Goal: Task Accomplishment & Management: Check status

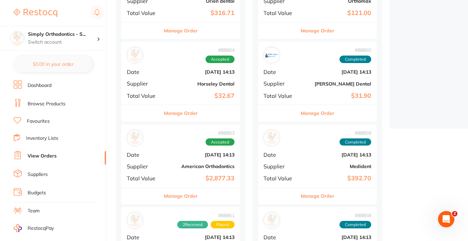
scroll to position [151, 0]
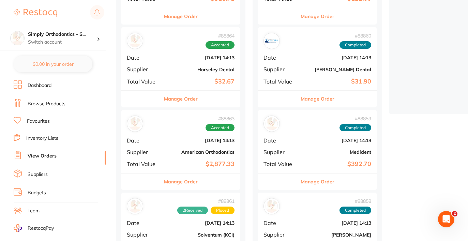
click at [190, 146] on div "# 88863 Accepted Date [DATE] 14:13 Supplier American Orthodontics Total Value $…" at bounding box center [180, 141] width 119 height 63
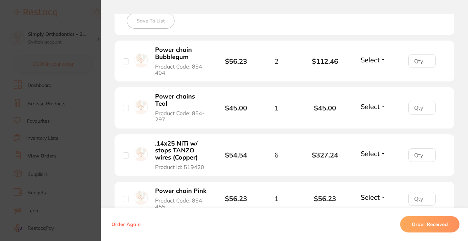
scroll to position [203, 0]
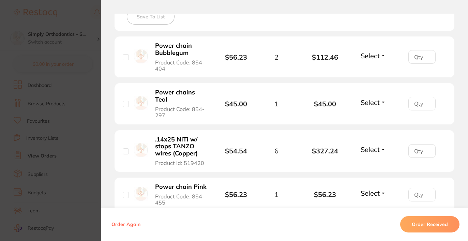
click at [370, 59] on span "Select" at bounding box center [369, 55] width 19 height 9
click at [374, 71] on span "Received" at bounding box center [373, 70] width 17 height 5
click at [371, 101] on span "Select" at bounding box center [369, 102] width 19 height 9
click at [377, 120] on span "Received" at bounding box center [373, 116] width 17 height 5
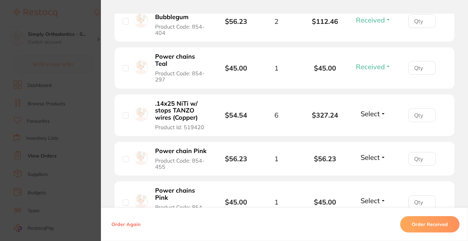
scroll to position [239, 0]
click at [372, 161] on span "Select" at bounding box center [369, 157] width 19 height 9
click at [373, 177] on button "Received" at bounding box center [373, 172] width 17 height 11
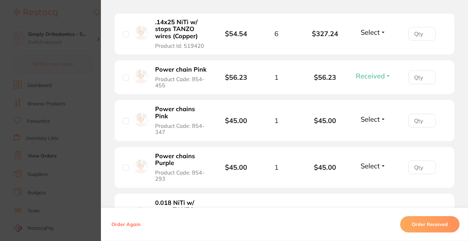
scroll to position [322, 0]
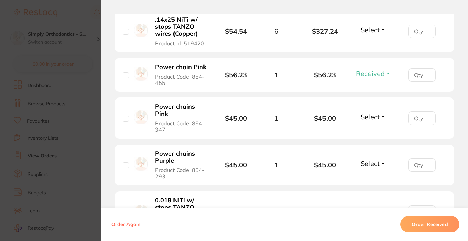
click at [367, 117] on span "Select" at bounding box center [369, 116] width 19 height 9
click at [370, 134] on span "Received" at bounding box center [373, 131] width 17 height 5
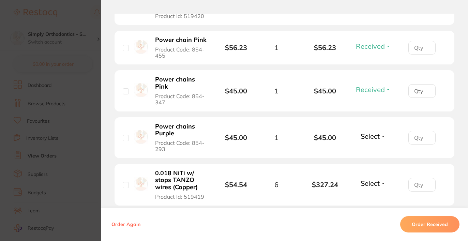
scroll to position [352, 0]
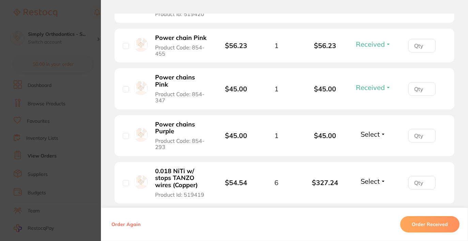
click at [370, 135] on span "Select" at bounding box center [369, 134] width 19 height 9
click at [377, 151] on span "Received" at bounding box center [373, 148] width 17 height 5
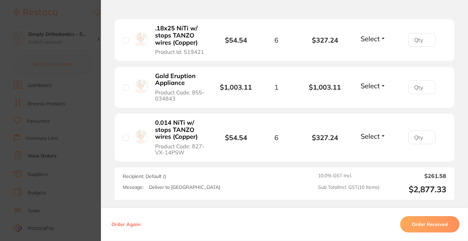
scroll to position [542, 0]
click at [373, 140] on span "Select" at bounding box center [369, 136] width 19 height 9
click at [370, 153] on span "Received" at bounding box center [373, 150] width 17 height 5
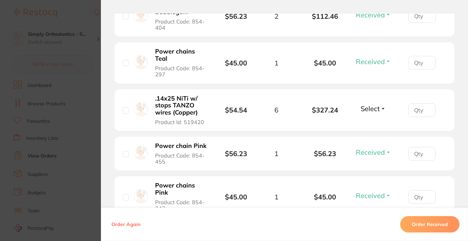
scroll to position [245, 0]
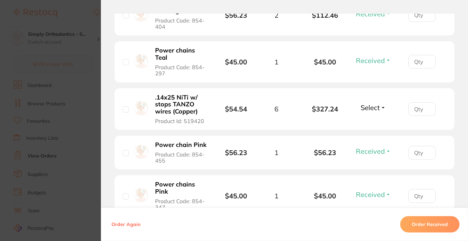
click at [371, 110] on span "Select" at bounding box center [369, 107] width 19 height 9
click at [371, 124] on span "Received" at bounding box center [373, 122] width 17 height 5
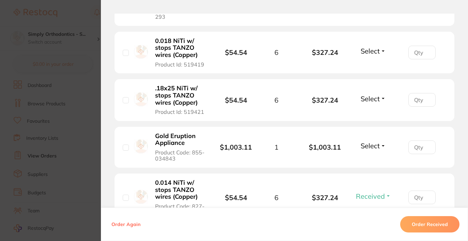
scroll to position [483, 0]
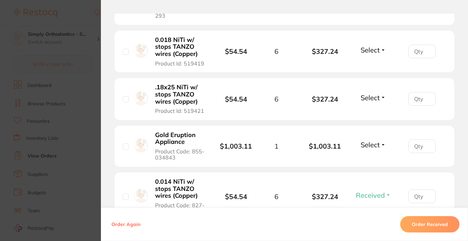
click at [367, 99] on span "Select" at bounding box center [369, 97] width 19 height 9
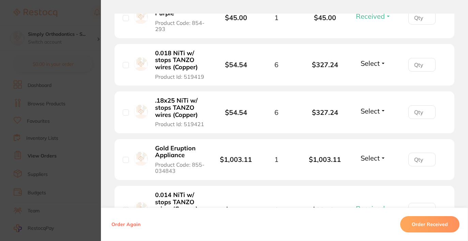
scroll to position [465, 0]
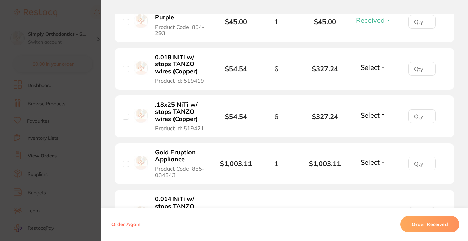
click at [379, 70] on button "Select" at bounding box center [372, 67] width 29 height 9
click at [375, 84] on span "Received" at bounding box center [373, 81] width 17 height 5
click at [377, 119] on span "Select" at bounding box center [369, 115] width 19 height 9
click at [377, 132] on span "Received" at bounding box center [373, 129] width 17 height 5
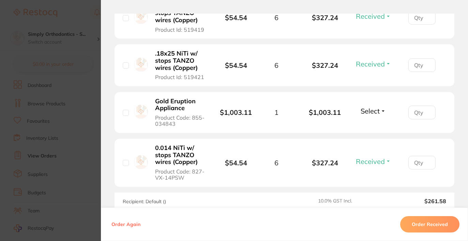
scroll to position [516, 0]
click at [376, 115] on span "Select" at bounding box center [369, 111] width 19 height 9
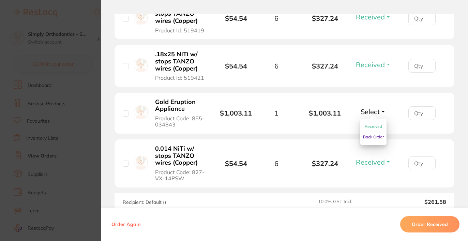
click at [371, 129] on span "Received" at bounding box center [373, 126] width 17 height 5
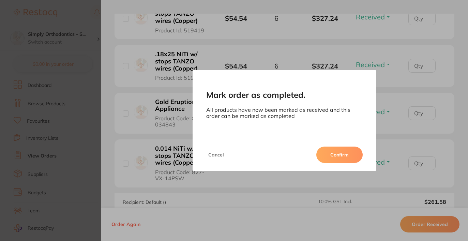
click at [347, 155] on button "Confirm" at bounding box center [339, 154] width 46 height 16
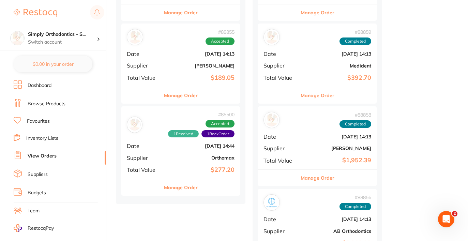
scroll to position [322, 0]
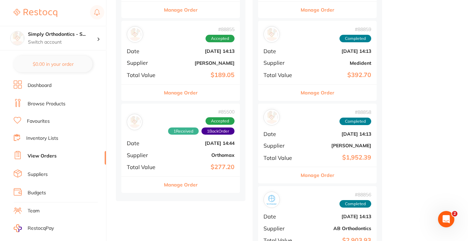
click at [206, 56] on div "# 88855 Accepted Date [DATE] 14:13 Supplier [PERSON_NAME] Total Value $189.05" at bounding box center [180, 52] width 119 height 63
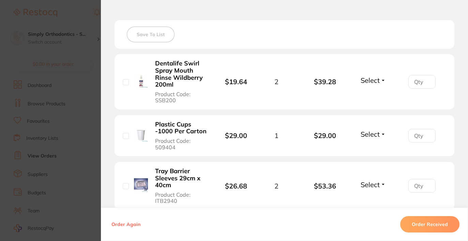
scroll to position [186, 0]
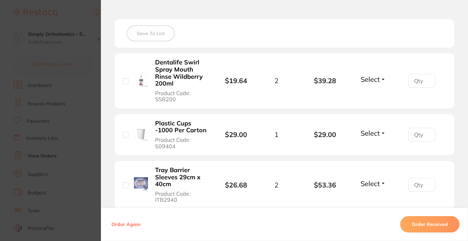
click at [370, 80] on span "Select" at bounding box center [369, 79] width 19 height 9
click at [373, 94] on span "Received" at bounding box center [373, 93] width 17 height 5
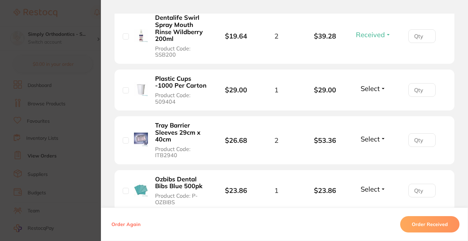
scroll to position [238, 0]
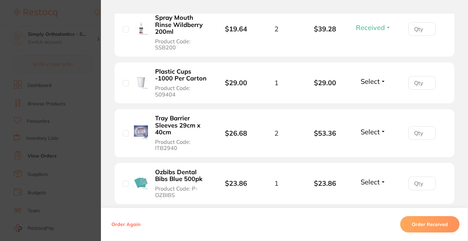
click at [372, 86] on span "Select" at bounding box center [369, 81] width 19 height 9
click at [372, 98] on span "Received" at bounding box center [373, 95] width 17 height 5
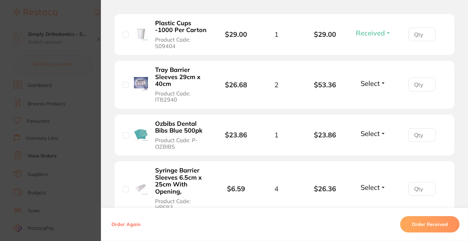
scroll to position [284, 0]
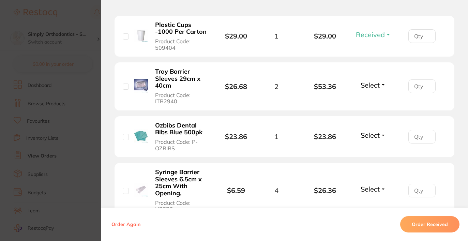
click at [373, 86] on span "Select" at bounding box center [369, 85] width 19 height 9
click at [370, 101] on span "Received" at bounding box center [373, 99] width 17 height 5
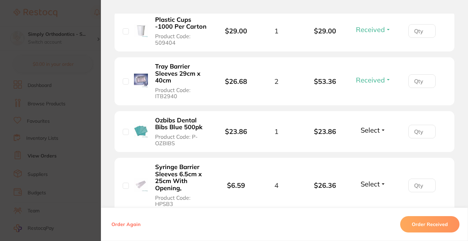
scroll to position [290, 0]
click at [364, 129] on span "Select" at bounding box center [369, 129] width 19 height 9
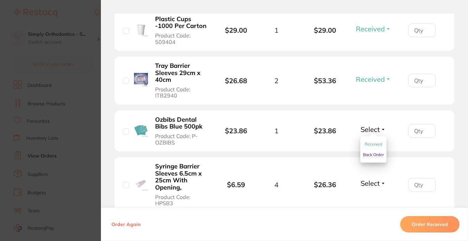
click at [365, 145] on span "Received" at bounding box center [373, 143] width 17 height 5
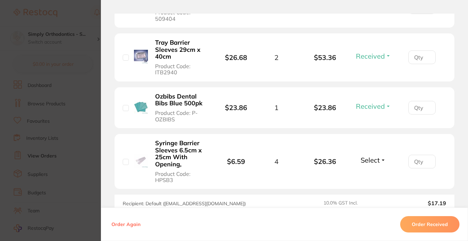
scroll to position [327, 0]
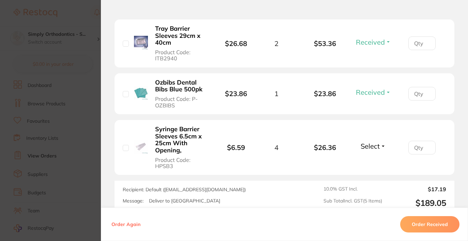
click at [369, 153] on div "Select Received Back Order" at bounding box center [372, 147] width 29 height 11
click at [369, 142] on button "Select" at bounding box center [372, 146] width 29 height 9
click at [374, 161] on span "Received" at bounding box center [373, 160] width 17 height 5
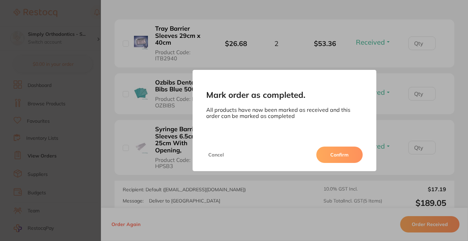
click at [344, 154] on button "Confirm" at bounding box center [339, 154] width 46 height 16
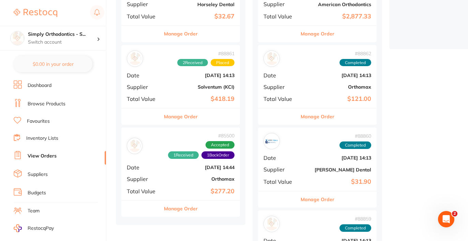
scroll to position [215, 0]
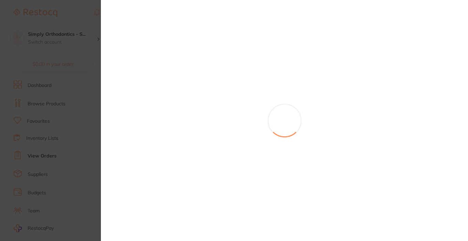
click at [162, 0] on section at bounding box center [234, 120] width 468 height 241
